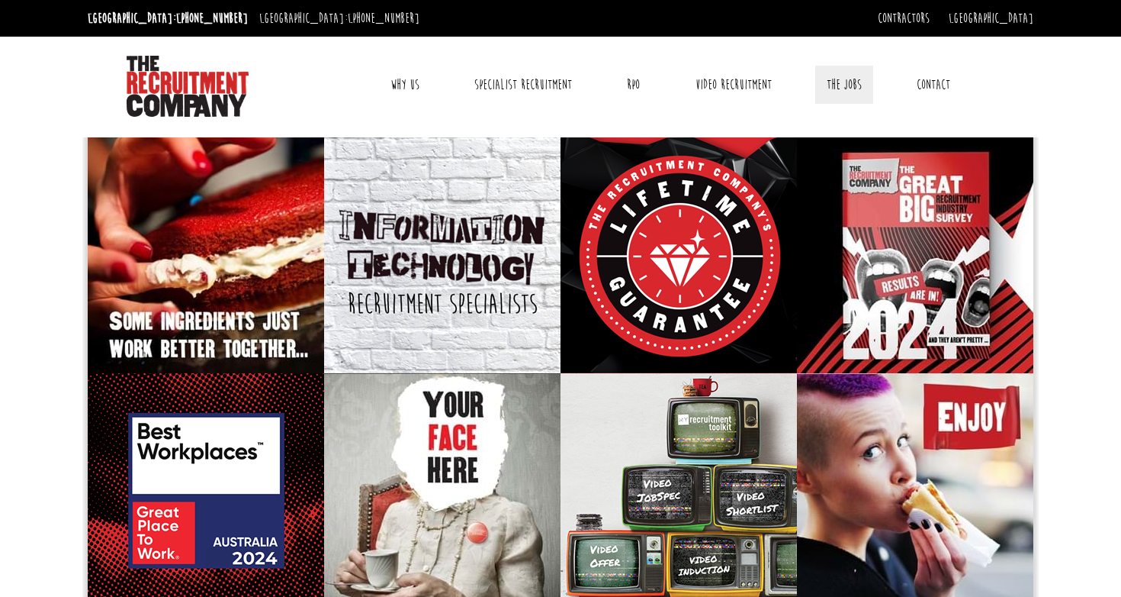
click at [829, 85] on link "The Jobs" at bounding box center [844, 85] width 58 height 38
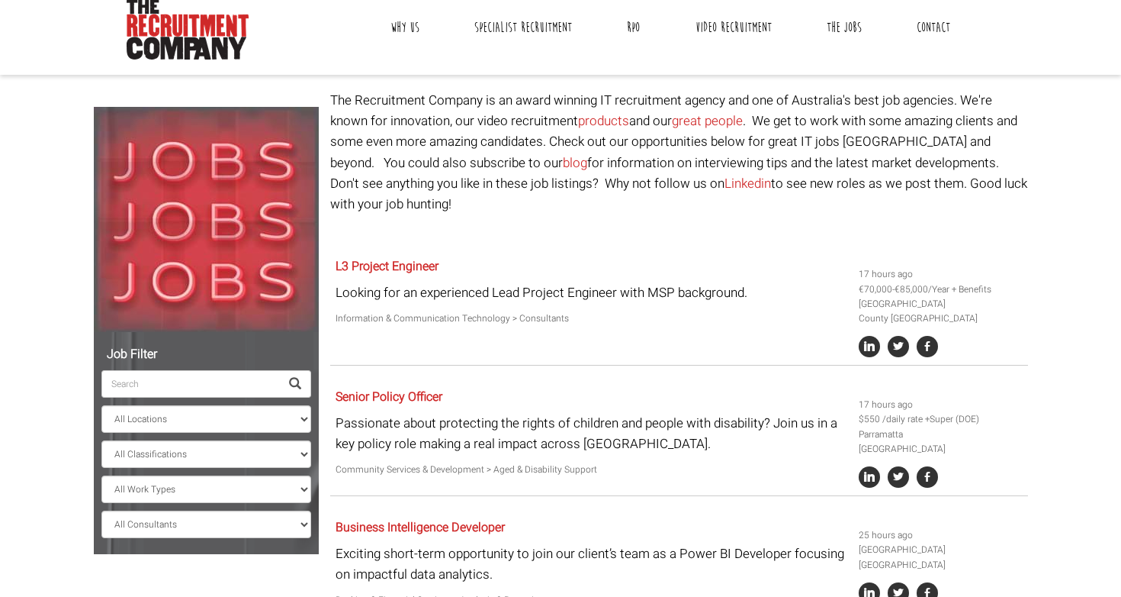
scroll to position [76, 0]
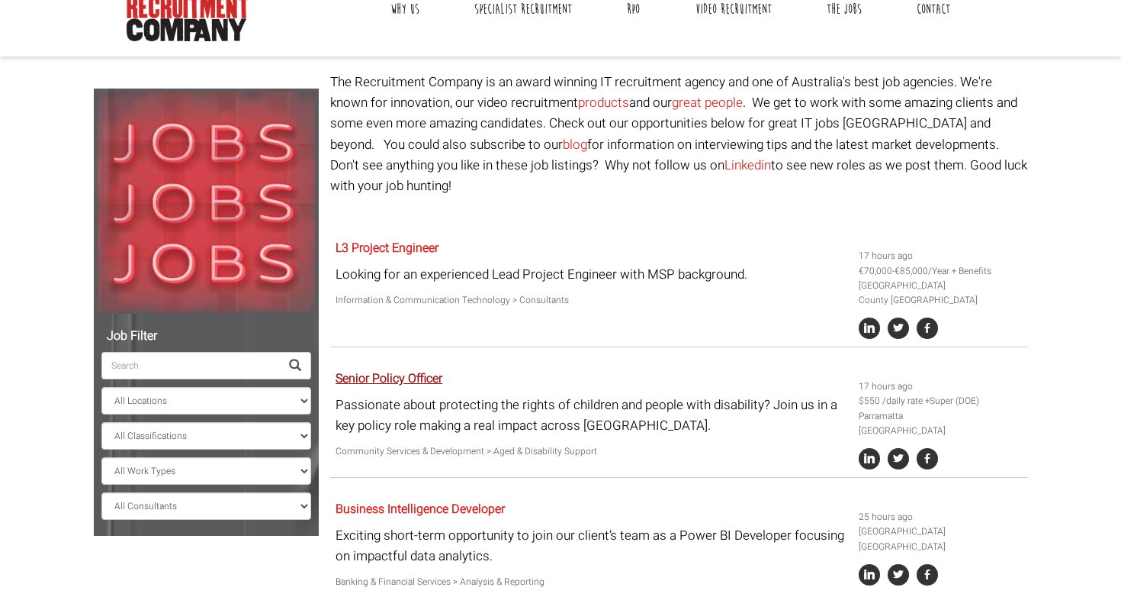
click at [404, 369] on link "Senior Policy Officer" at bounding box center [389, 378] width 107 height 18
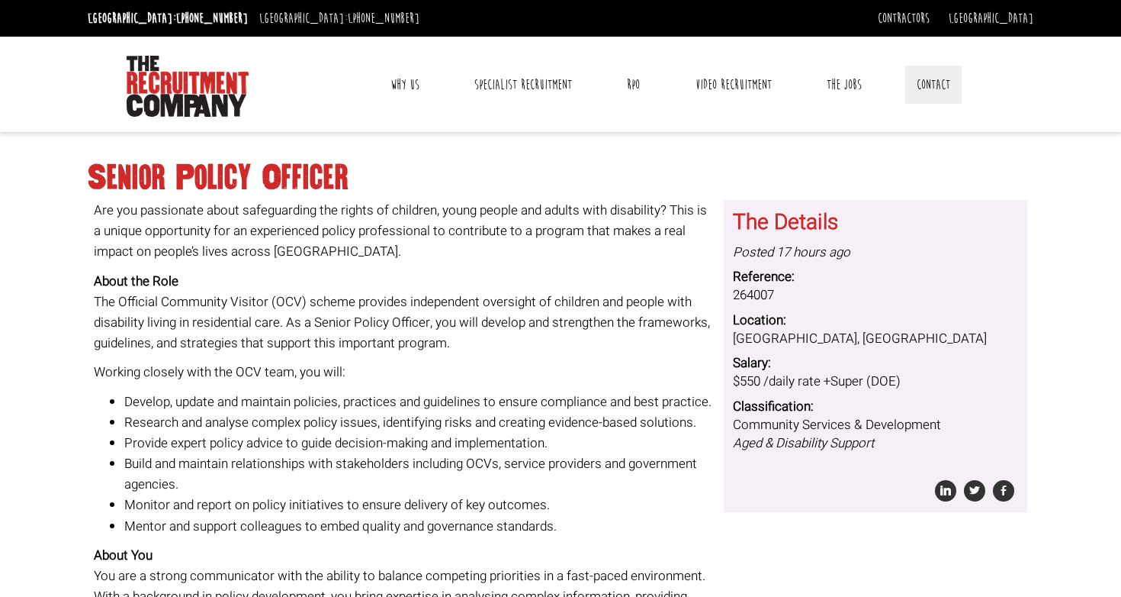
click at [912, 87] on link "Contact" at bounding box center [933, 85] width 56 height 38
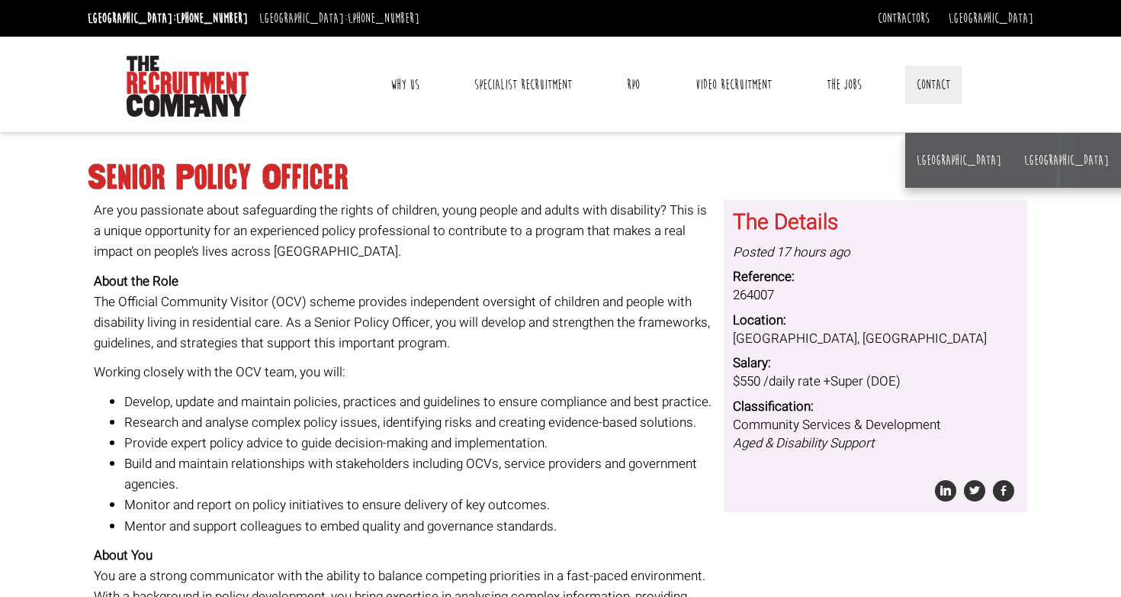
click at [924, 177] on li "[GEOGRAPHIC_DATA]" at bounding box center [959, 160] width 108 height 55
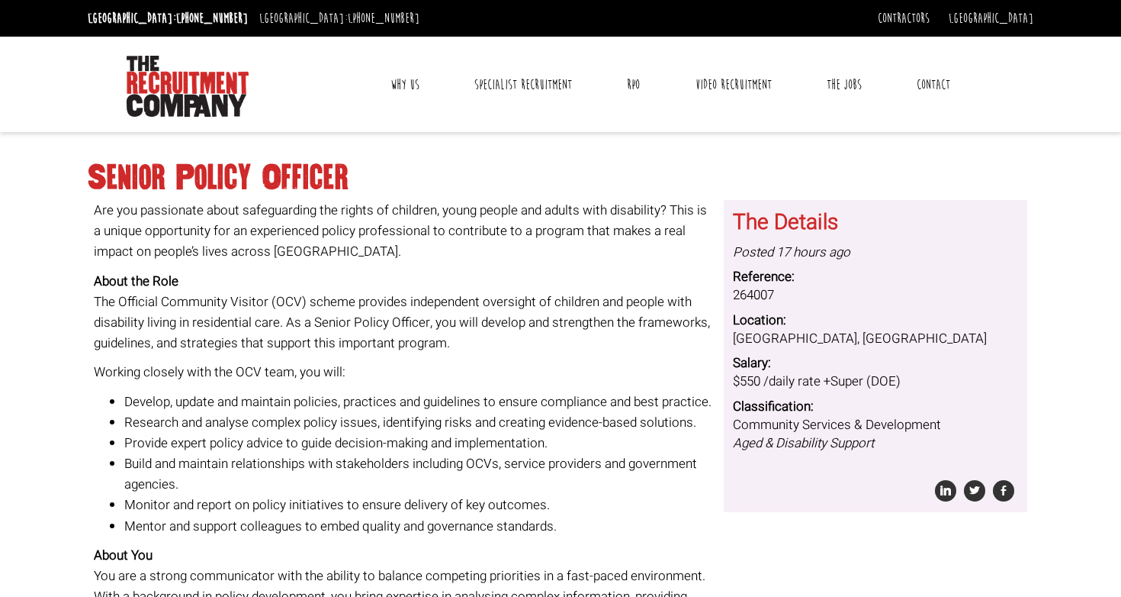
click at [924, 168] on h1 "Senior Policy Officer" at bounding box center [561, 177] width 946 height 27
click at [926, 93] on link "Contact" at bounding box center [933, 85] width 56 height 38
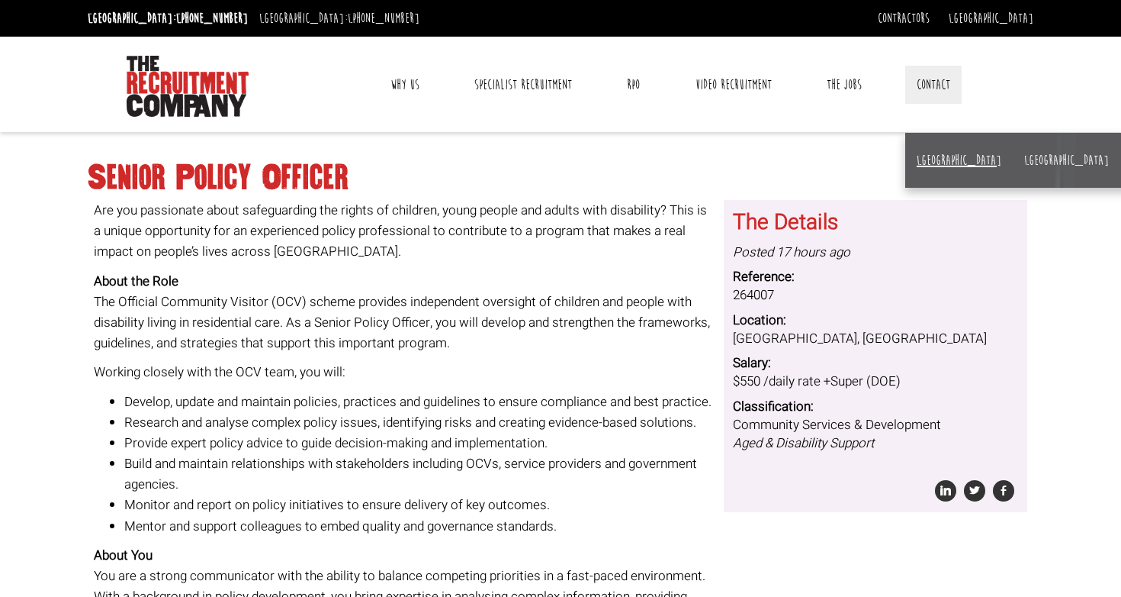
click at [929, 156] on link "[GEOGRAPHIC_DATA]" at bounding box center [959, 160] width 85 height 17
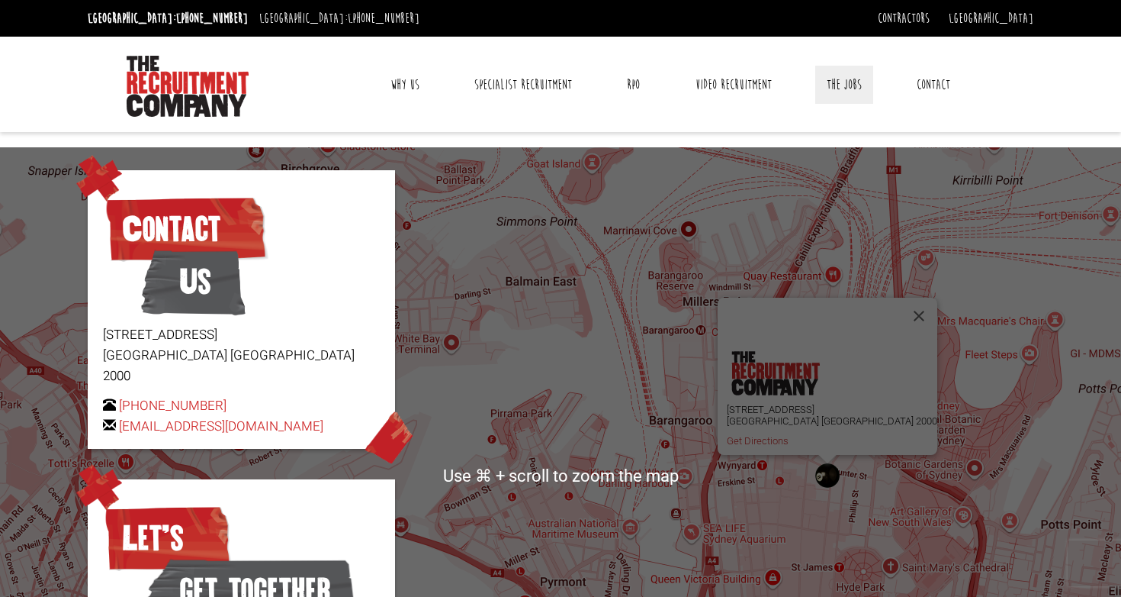
click at [834, 91] on link "The Jobs" at bounding box center [844, 85] width 58 height 38
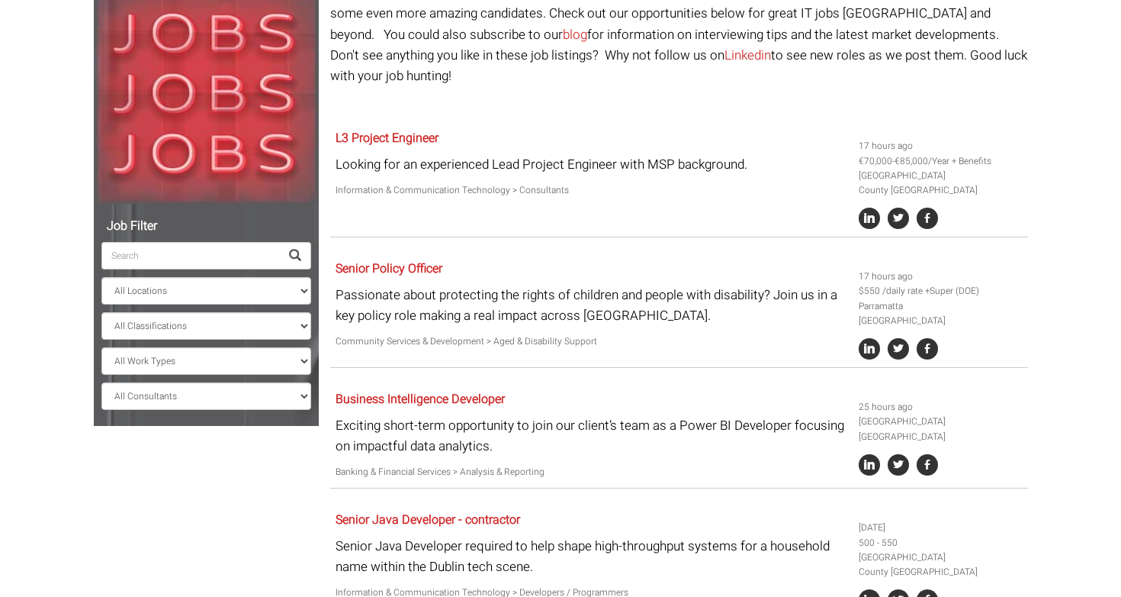
scroll to position [188, 0]
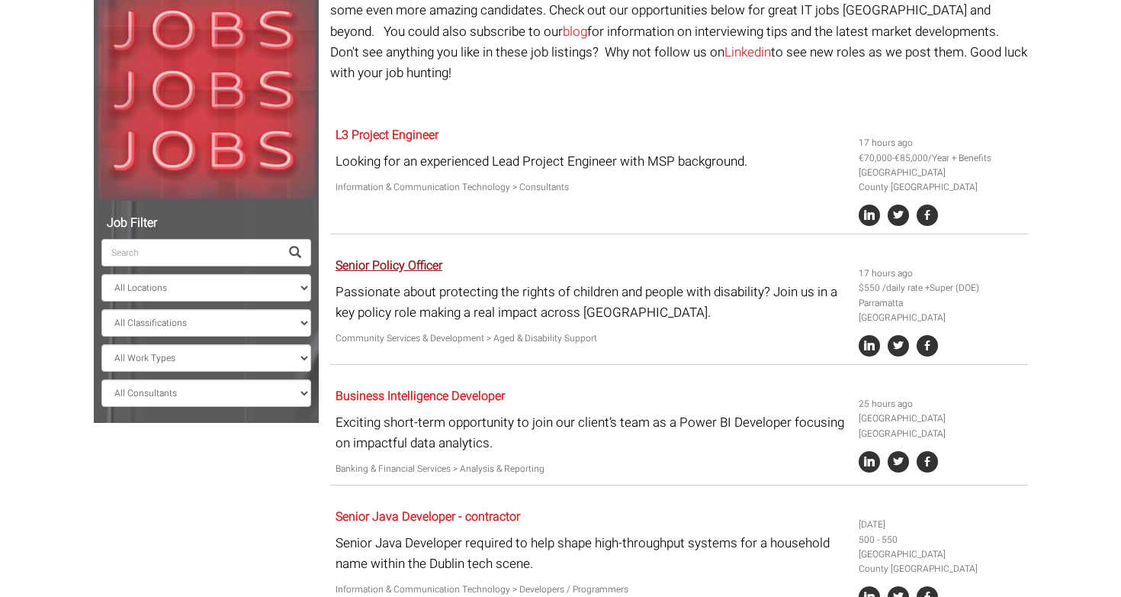
click at [420, 256] on link "Senior Policy Officer" at bounding box center [389, 265] width 107 height 18
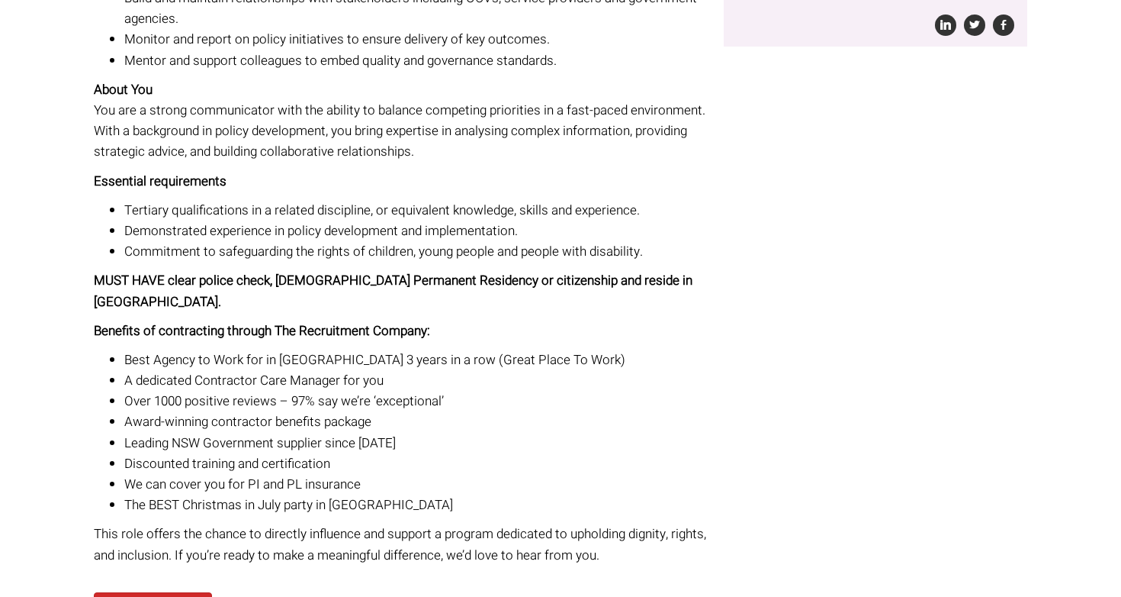
scroll to position [566, 0]
